Goal: Find specific page/section: Find specific page/section

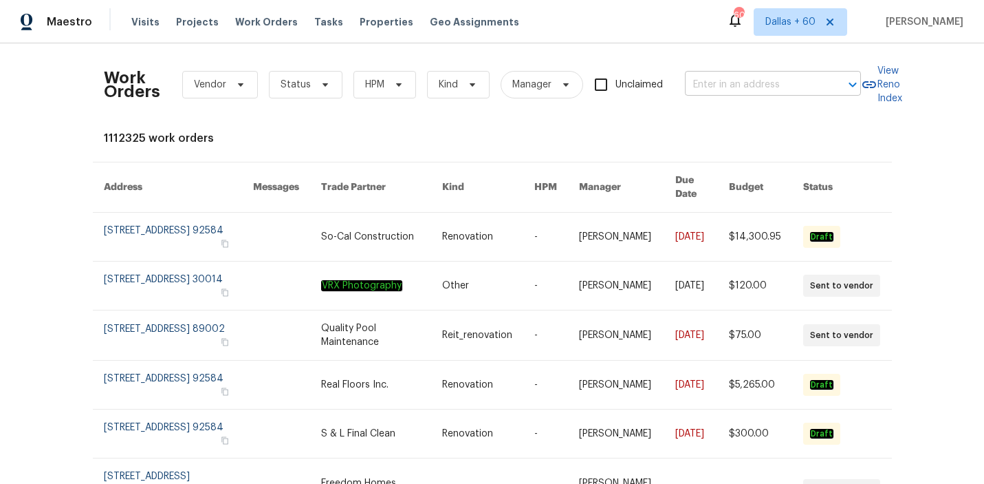
click at [753, 83] on input "text" at bounding box center [754, 84] width 138 height 21
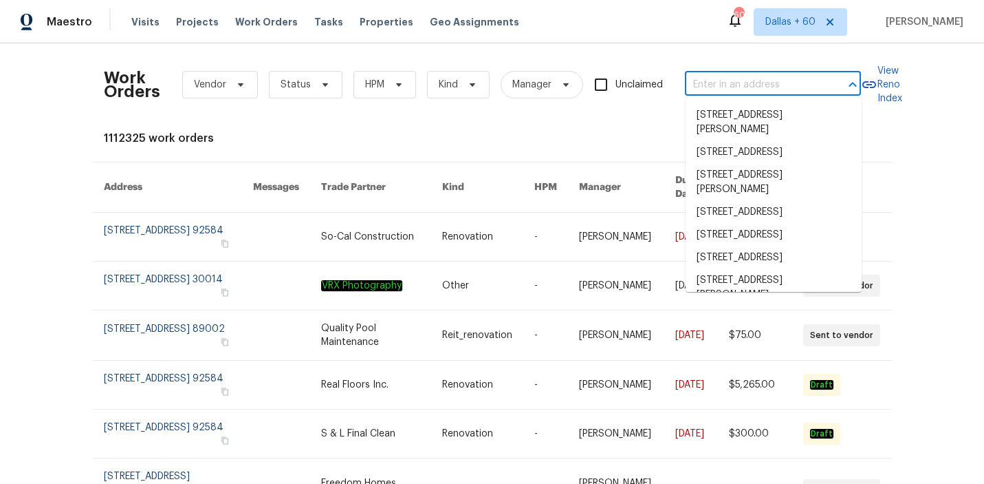
paste input "[STREET_ADDRESS]"
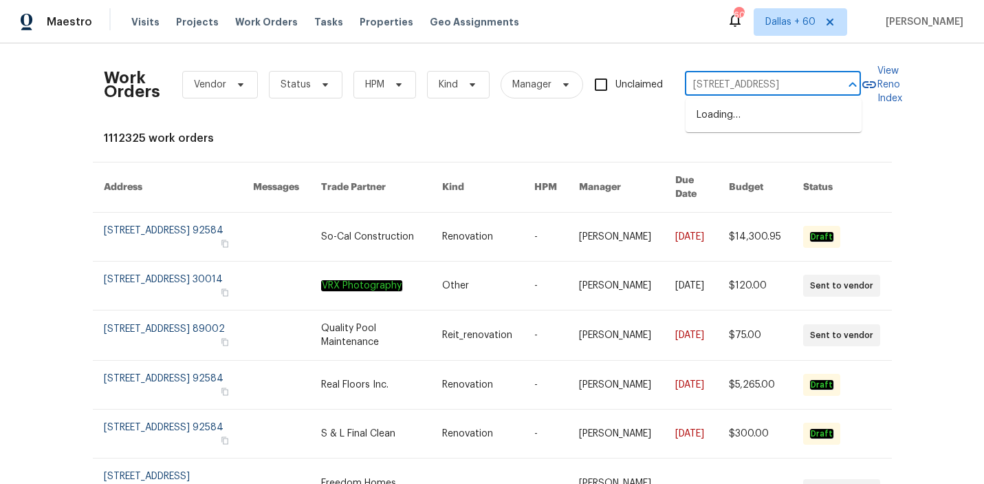
type input "[STREET_ADDRESS]"
click at [767, 120] on li "[STREET_ADDRESS]" at bounding box center [774, 115] width 176 height 23
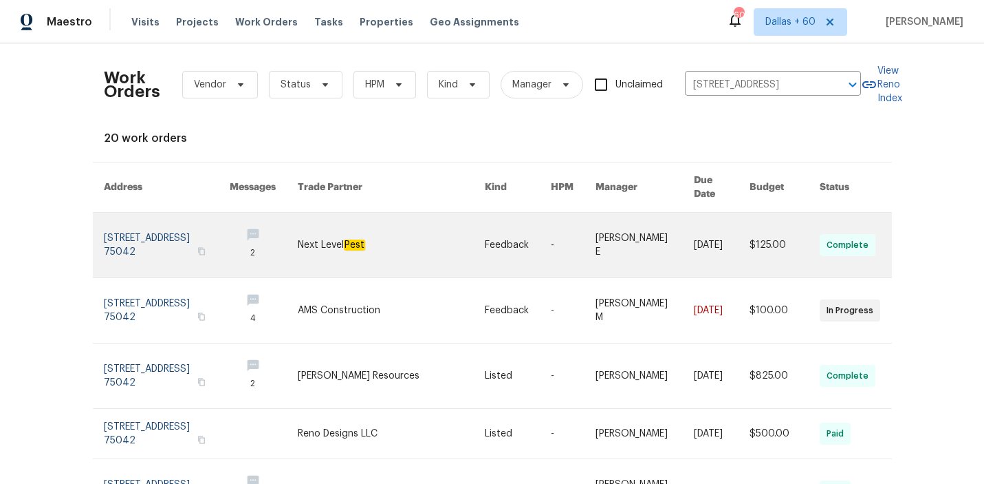
click at [448, 232] on link at bounding box center [392, 245] width 188 height 65
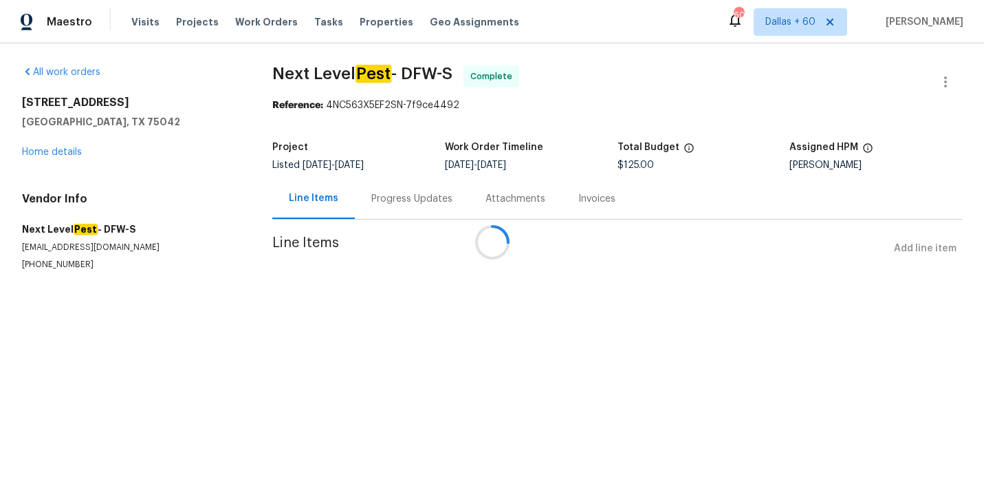
click at [44, 151] on div at bounding box center [492, 242] width 984 height 484
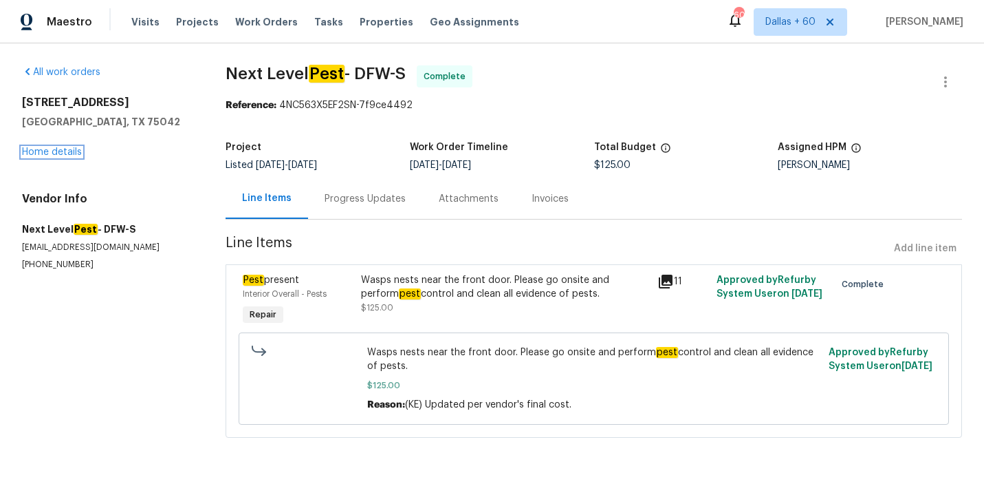
click at [44, 151] on link "Home details" at bounding box center [52, 152] width 60 height 10
